Goal: Information Seeking & Learning: Find specific fact

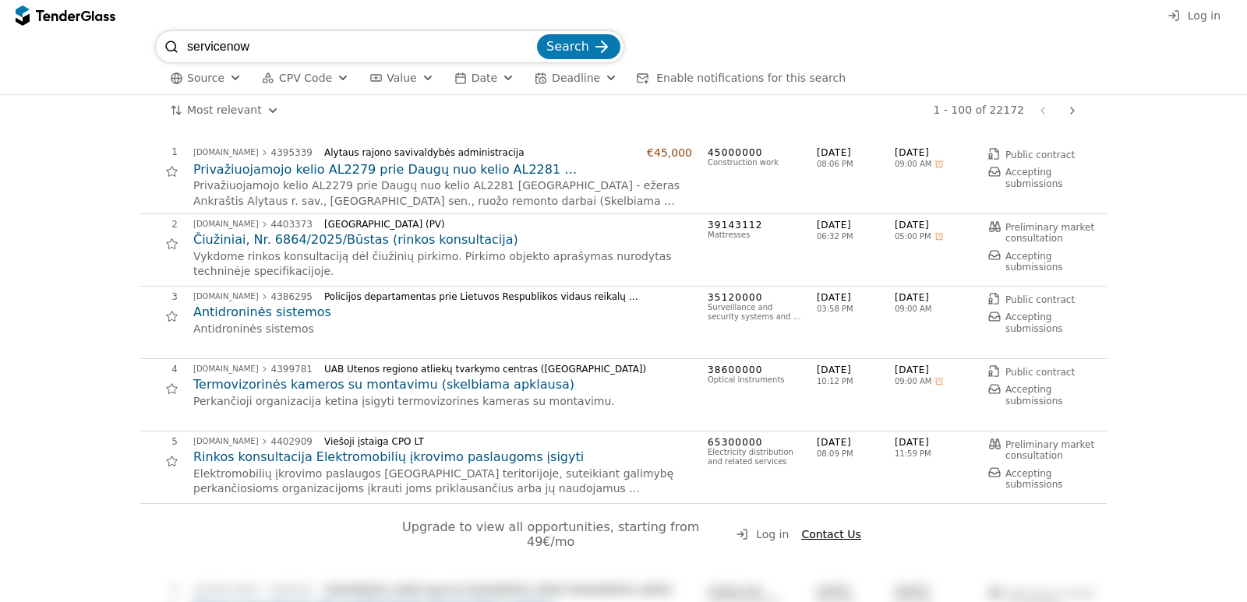
type input "servicenow"
click at [537, 34] on button "Search" at bounding box center [578, 46] width 83 height 25
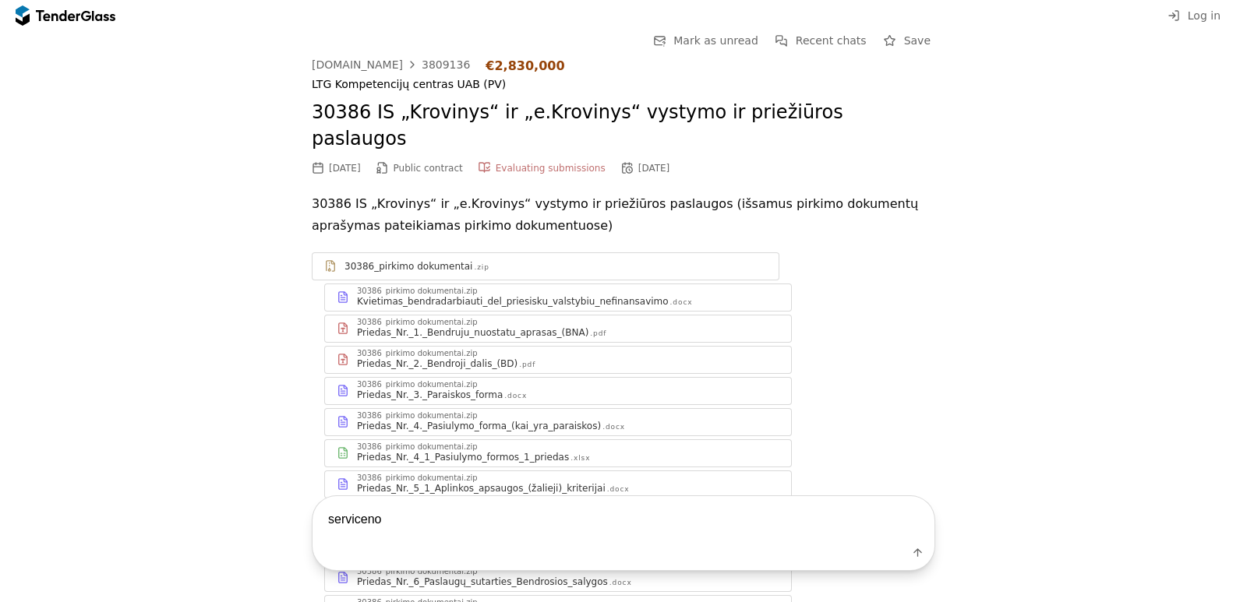
type textarea "servicenow"
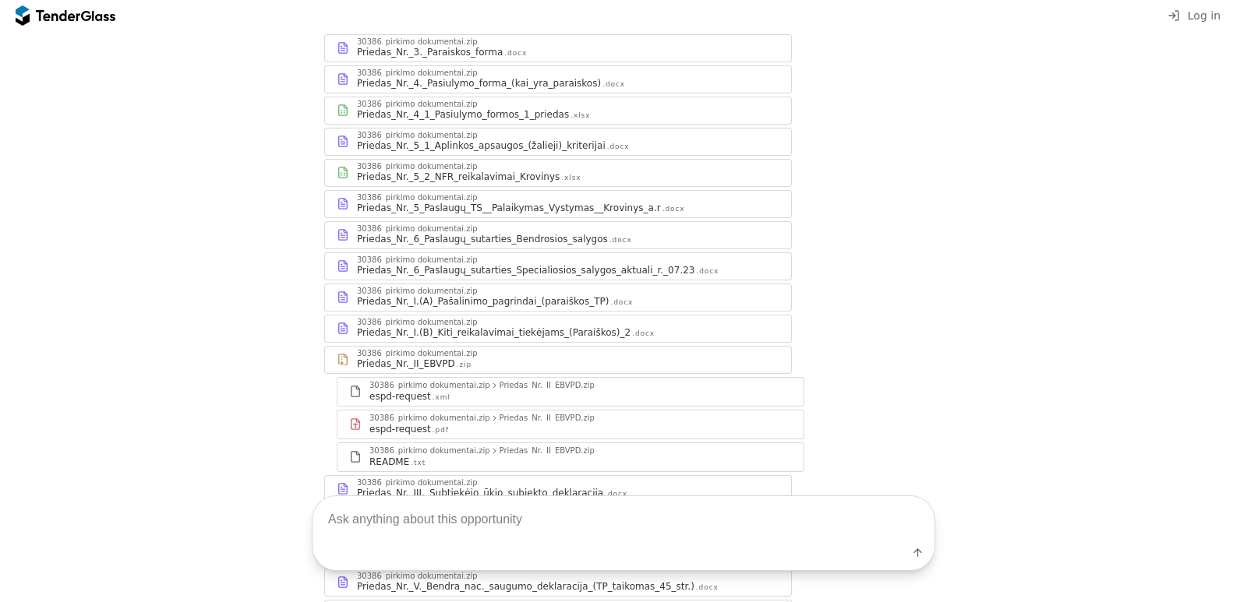
scroll to position [567, 0]
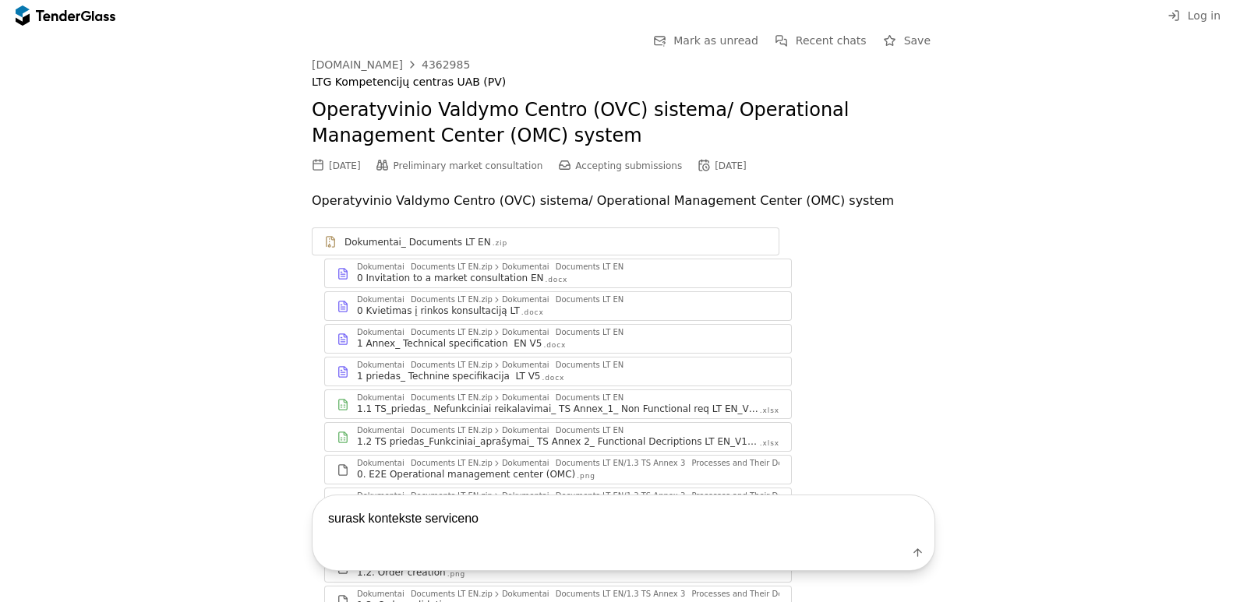
type textarea "surask kontekste servicenow"
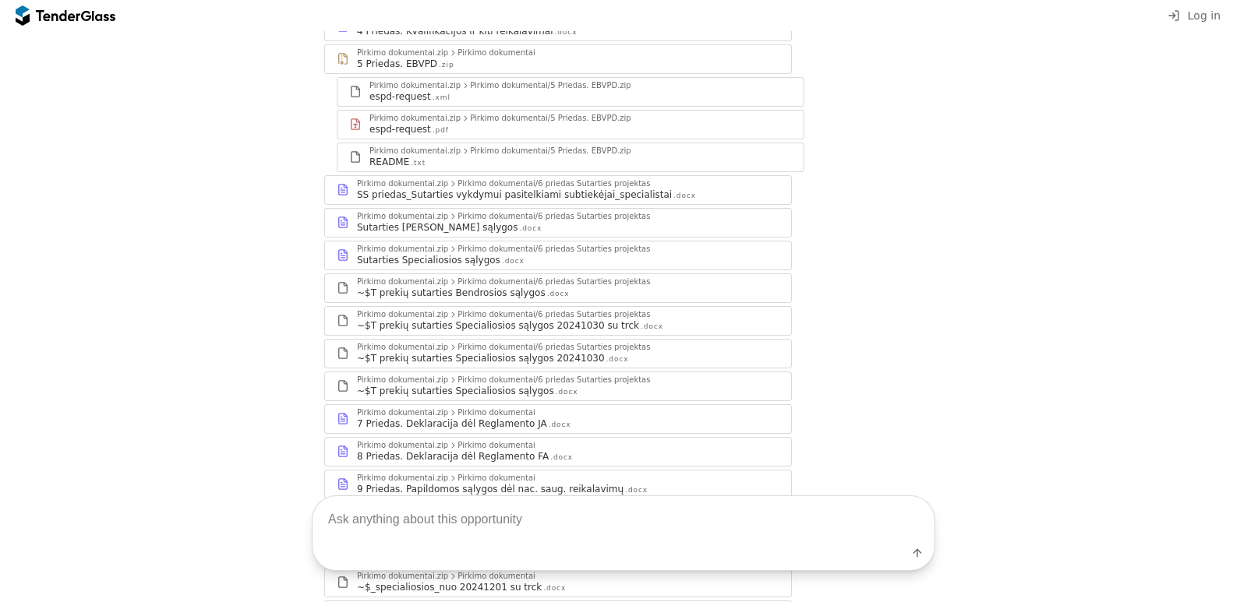
scroll to position [439, 0]
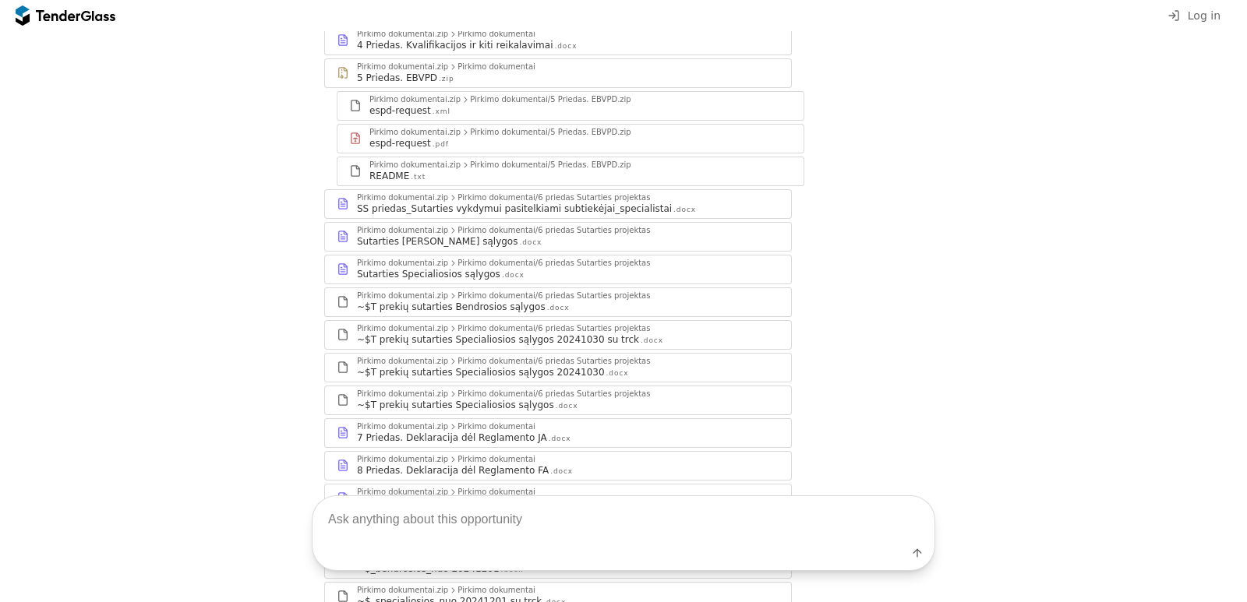
click at [481, 178] on div "README .txt" at bounding box center [580, 176] width 422 height 12
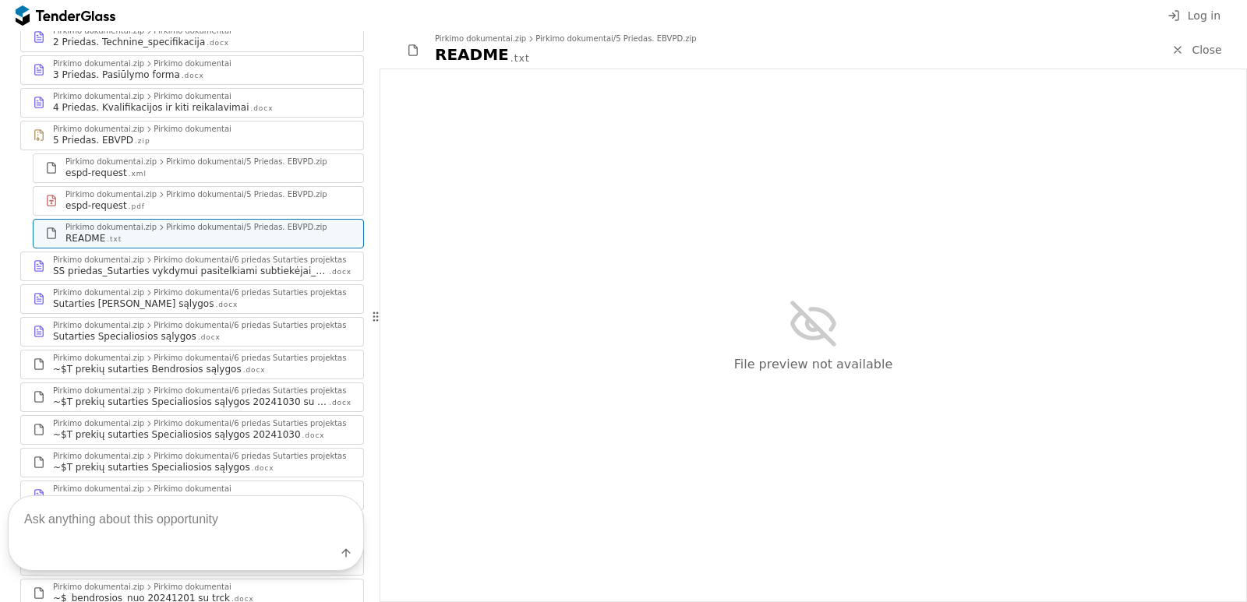
scroll to position [501, 0]
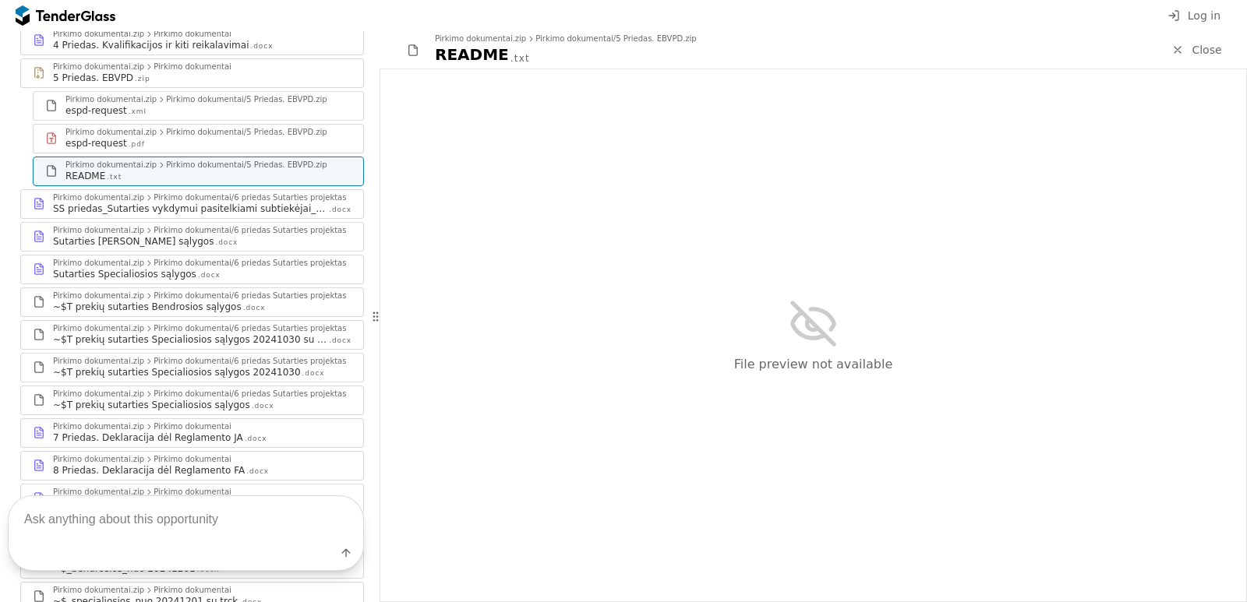
click at [725, 303] on div "File preview not available" at bounding box center [813, 335] width 866 height 532
click at [860, 311] on div "File preview not available" at bounding box center [813, 335] width 866 height 532
click at [154, 129] on div at bounding box center [161, 133] width 27 height 30
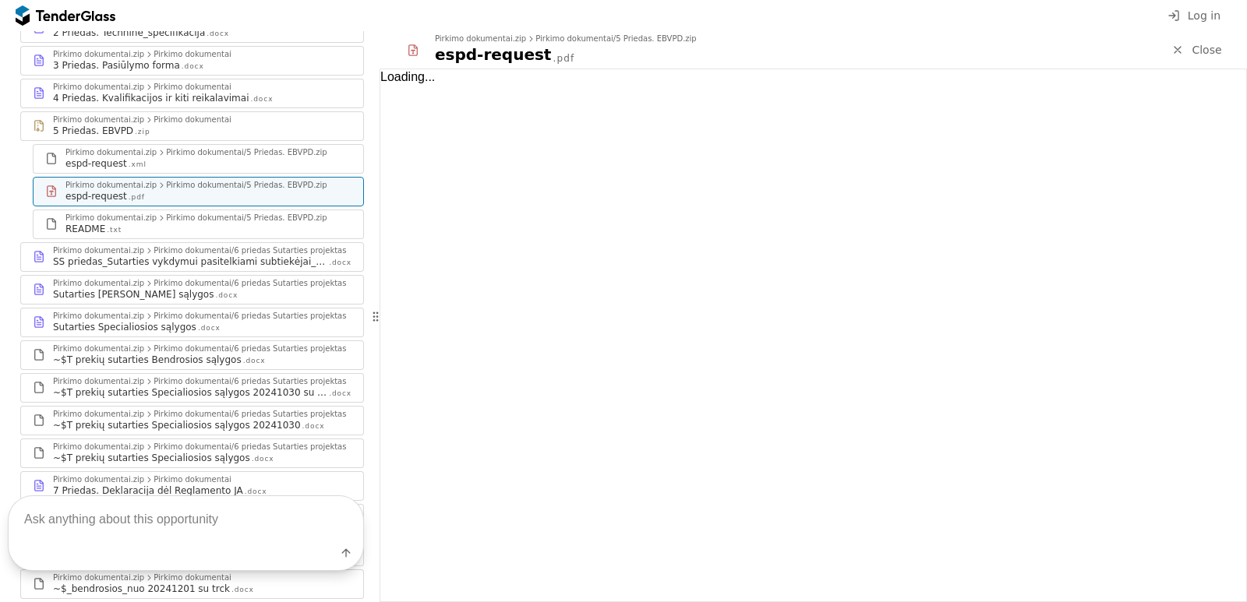
scroll to position [423, 0]
